Goal: Contribute content: Contribute content

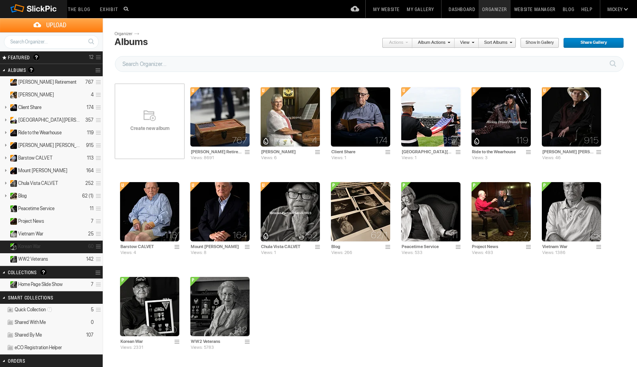
click at [27, 245] on span "Korean War" at bounding box center [29, 246] width 23 height 6
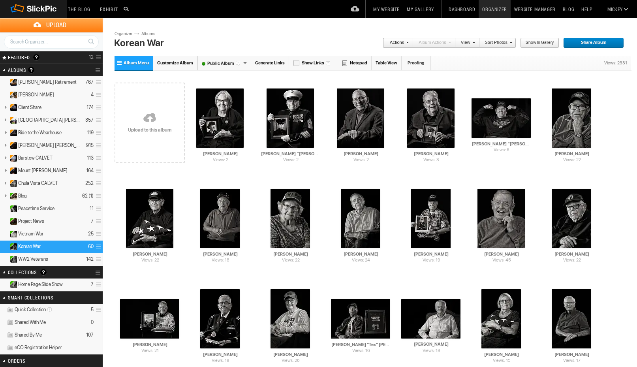
click at [145, 122] on link at bounding box center [150, 118] width 70 height 91
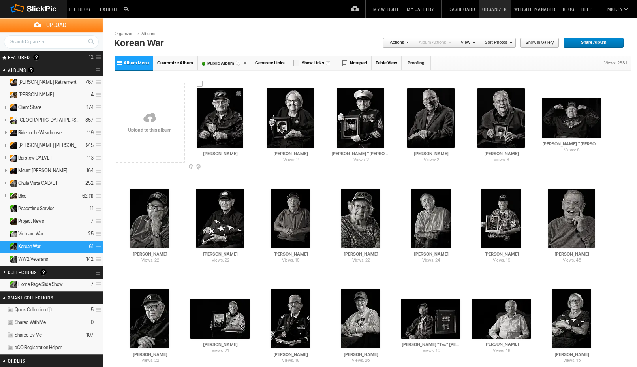
click at [220, 116] on img at bounding box center [220, 118] width 47 height 59
click at [230, 120] on img at bounding box center [220, 118] width 47 height 59
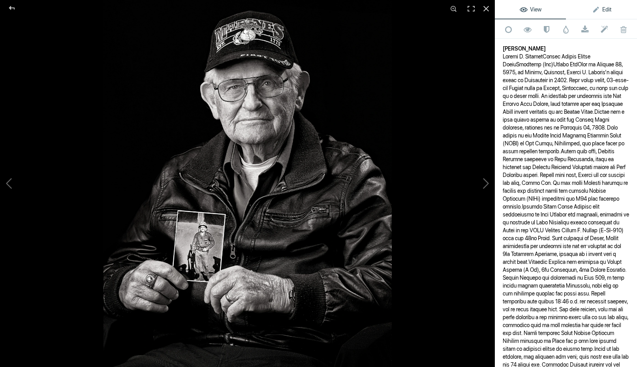
click at [607, 11] on span "Edit" at bounding box center [601, 9] width 19 height 6
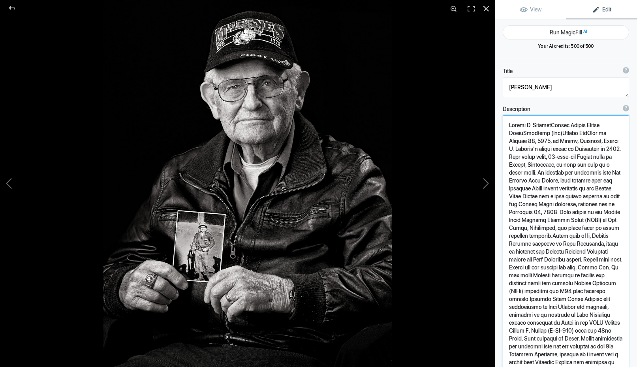
paste textarea "Loremi Dolors Ametco Adipi Elitsedd (Eiu) Tempor Inc Utla et Dolorem 60, 8735, …"
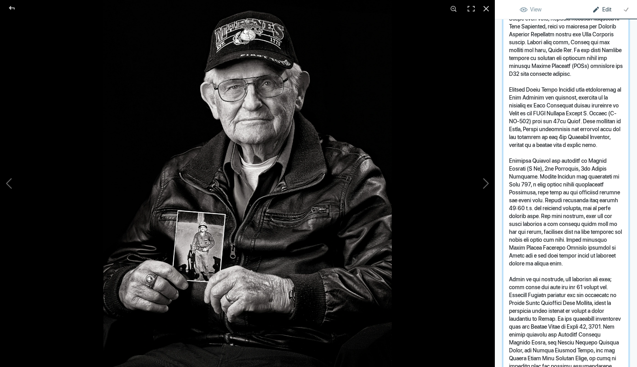
click at [541, 79] on textarea "To enrich screen reader interactions, please activate Accessibility in Grammarl…" at bounding box center [566, 149] width 126 height 612
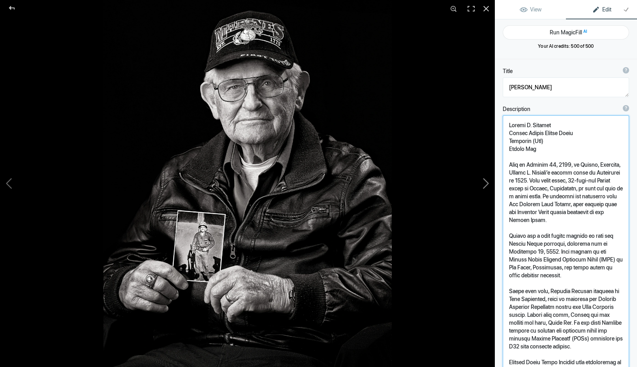
drag, startPoint x: 465, startPoint y: 126, endPoint x: 454, endPoint y: 125, distance: 10.7
click at [454, 125] on div "[PERSON_NAME] View Edit Run MagicFill AI Your AI credits: 500 of 500 You have u…" at bounding box center [318, 183] width 637 height 367
drag, startPoint x: 519, startPoint y: 124, endPoint x: 488, endPoint y: 124, distance: 31.6
click at [488, 124] on div "[PERSON_NAME] View Edit Run MagicFill AI Your AI credits: 500 of 500 You have u…" at bounding box center [318, 183] width 637 height 367
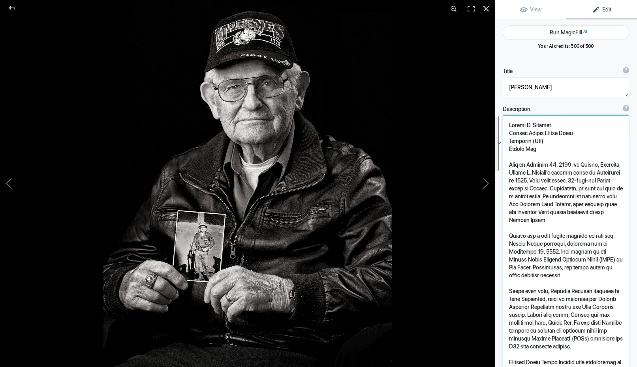
drag, startPoint x: 555, startPoint y: 123, endPoint x: 505, endPoint y: 122, distance: 50.6
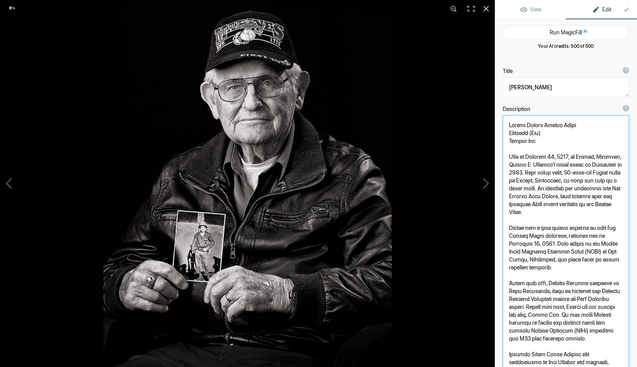
type textarea "Loremi Dolors Ametco Adipi Elitsedd (Eiu) Tempor Inc Utla et Dolorem 95, 5971, …"
click at [539, 8] on span "View" at bounding box center [531, 9] width 22 height 6
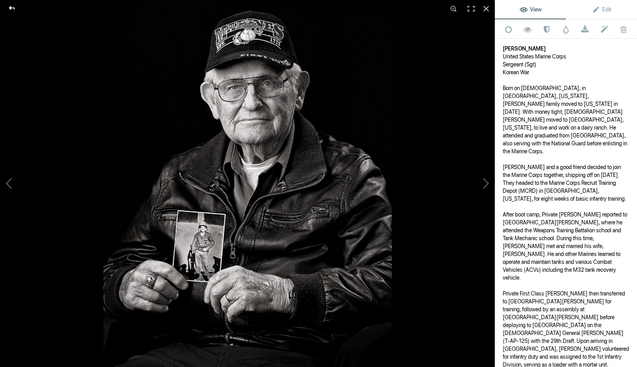
click at [13, 5] on div at bounding box center [12, 8] width 28 height 16
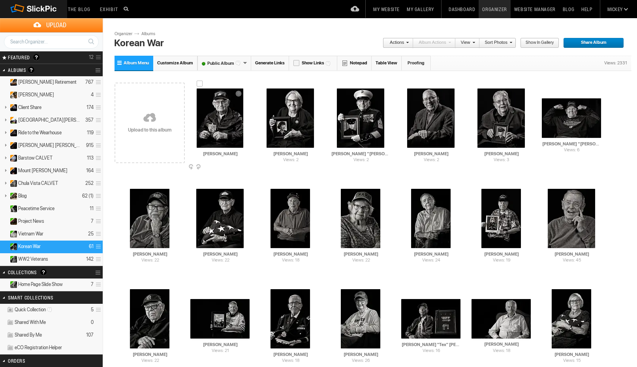
click at [221, 117] on img at bounding box center [220, 118] width 47 height 59
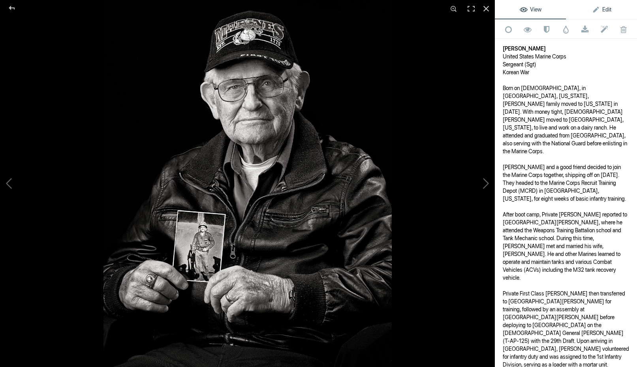
click at [596, 11] on span "Edit" at bounding box center [601, 9] width 19 height 6
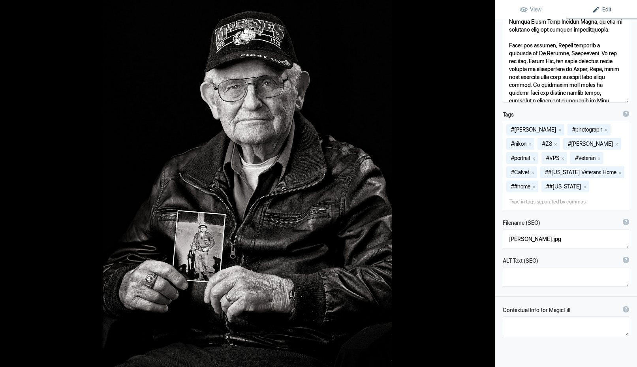
scroll to position [611, 0]
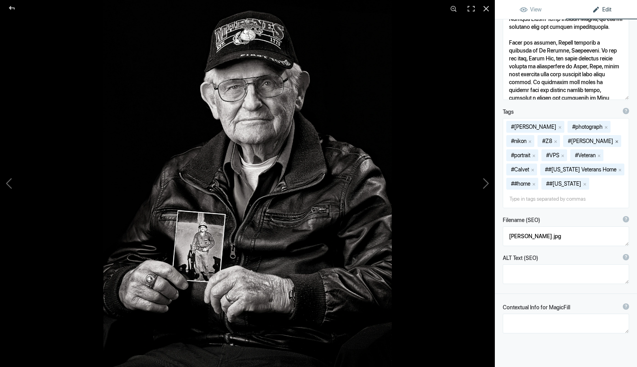
click at [614, 142] on button "x" at bounding box center [617, 141] width 6 height 6
click at [529, 199] on input at bounding box center [566, 199] width 118 height 14
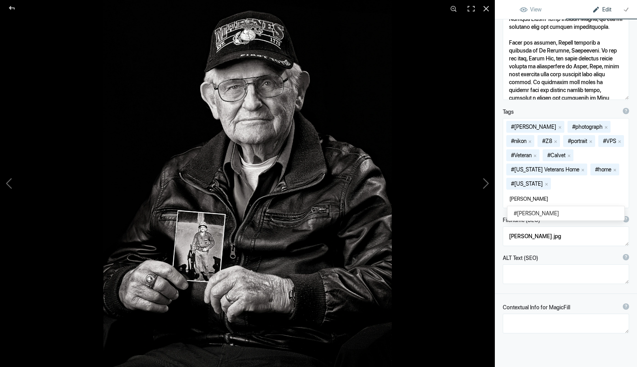
type input "[PERSON_NAME]"
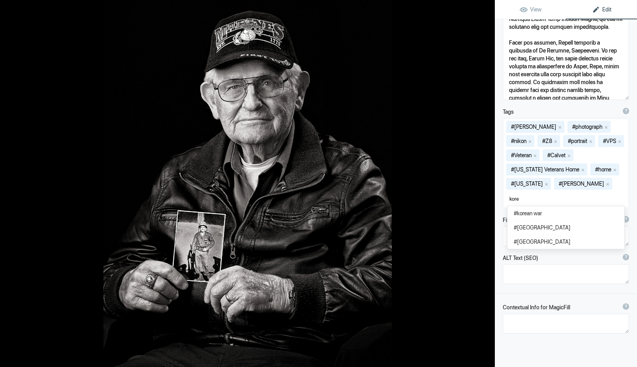
type input "[GEOGRAPHIC_DATA]"
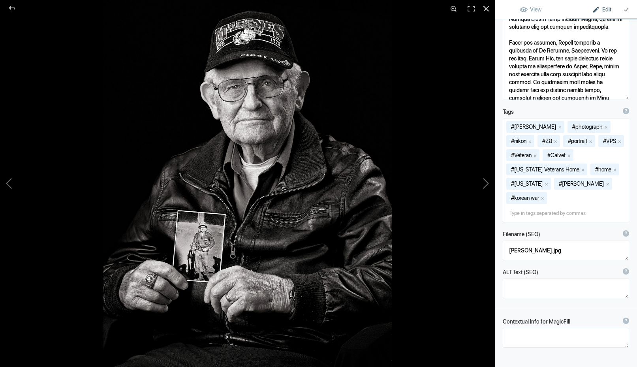
click at [525, 211] on input at bounding box center [566, 213] width 118 height 14
type input "[GEOGRAPHIC_DATA]"
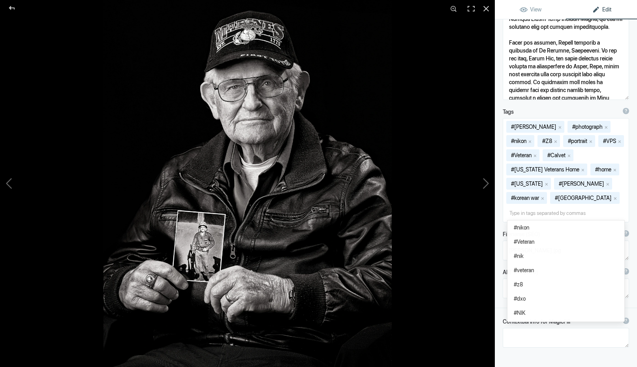
click at [546, 217] on input at bounding box center [566, 213] width 118 height 14
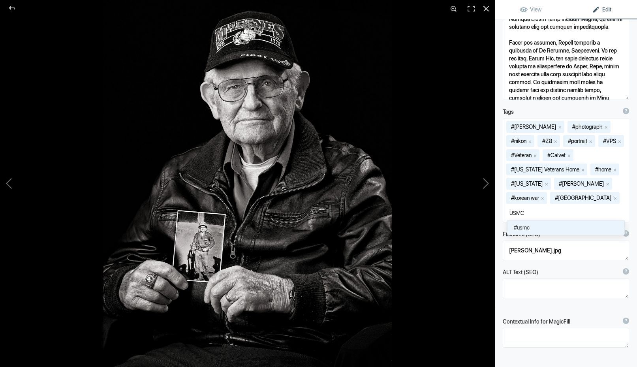
type input "USMC"
click at [530, 229] on span "#usmc" at bounding box center [566, 228] width 104 height 8
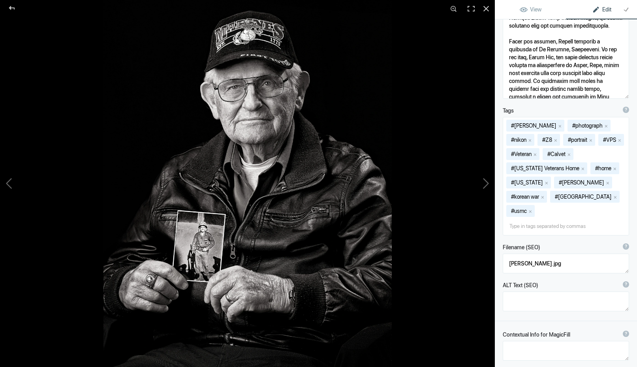
scroll to position [618, 0]
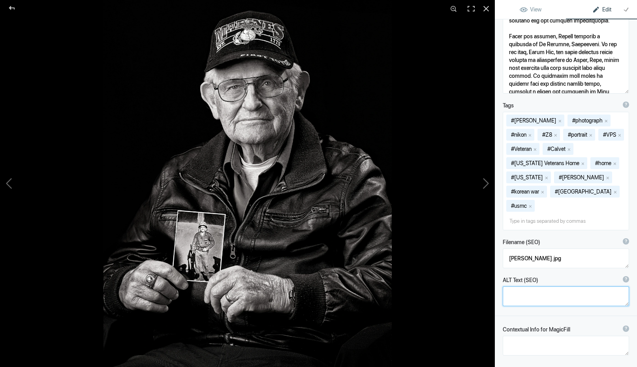
click at [535, 286] on textarea at bounding box center [566, 296] width 126 height 20
click at [546, 11] on link "View" at bounding box center [530, 9] width 71 height 19
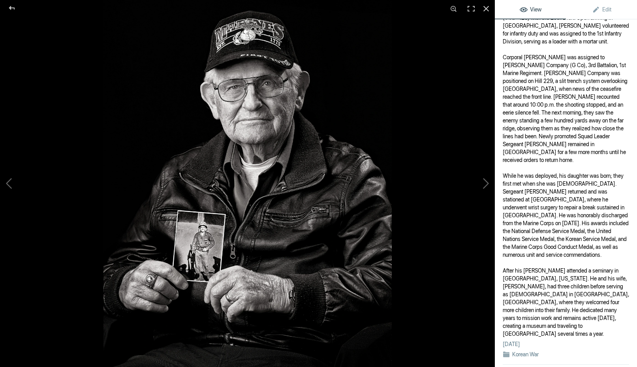
scroll to position [392, 0]
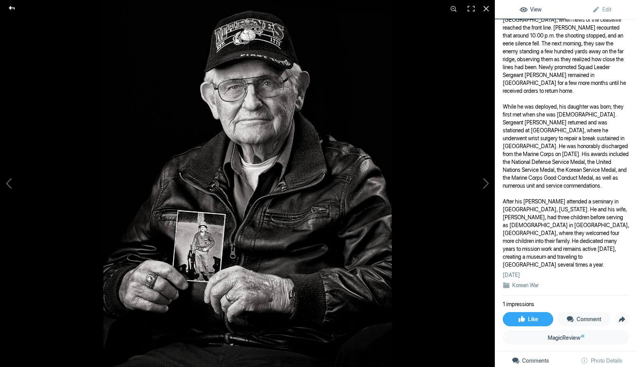
click at [11, 8] on div at bounding box center [12, 8] width 28 height 16
